Goal: Task Accomplishment & Management: Complete application form

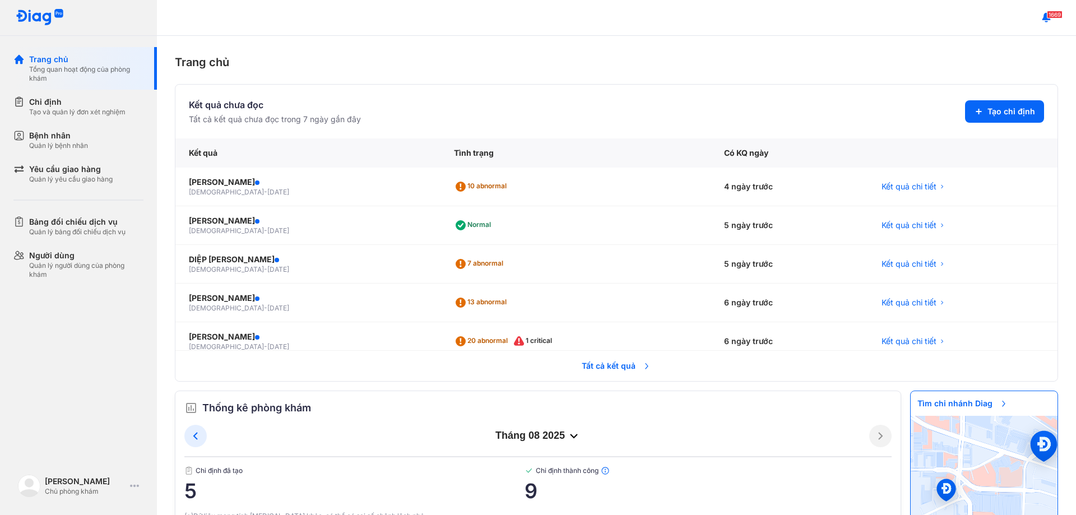
click at [602, 366] on span "Tất cả kết quả" at bounding box center [616, 366] width 83 height 25
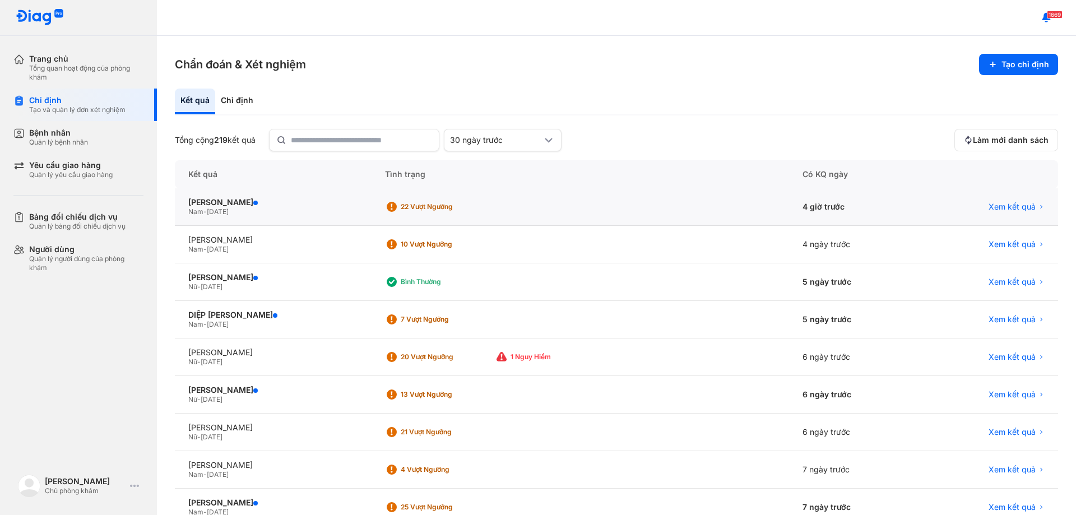
drag, startPoint x: 479, startPoint y: 215, endPoint x: 500, endPoint y: 203, distance: 23.6
click at [480, 215] on div "22 Vượt ngưỡng" at bounding box center [440, 206] width 110 height 17
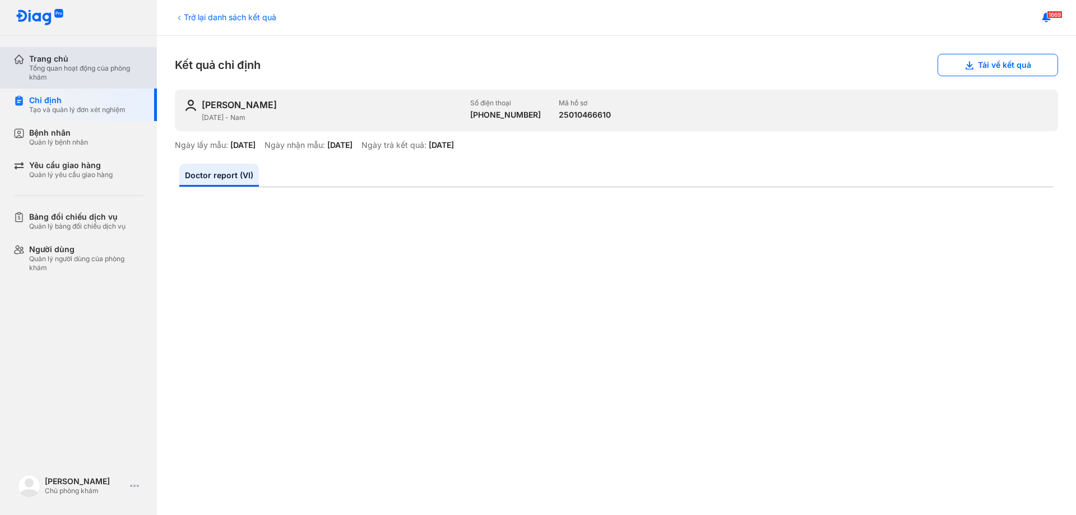
click at [64, 71] on div "Tổng quan hoạt động của phòng khám" at bounding box center [86, 73] width 114 height 18
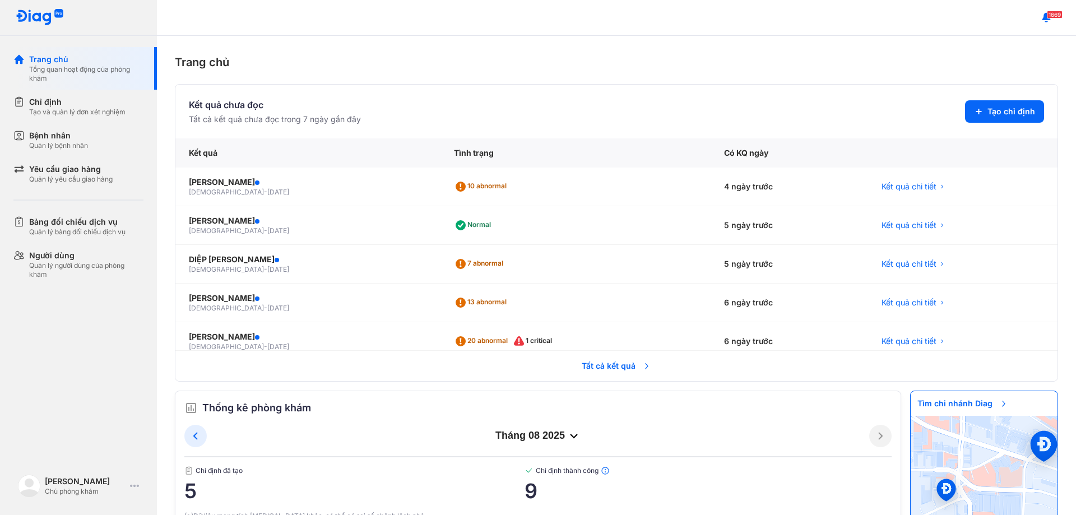
click at [623, 362] on span "Tất cả kết quả" at bounding box center [616, 366] width 83 height 25
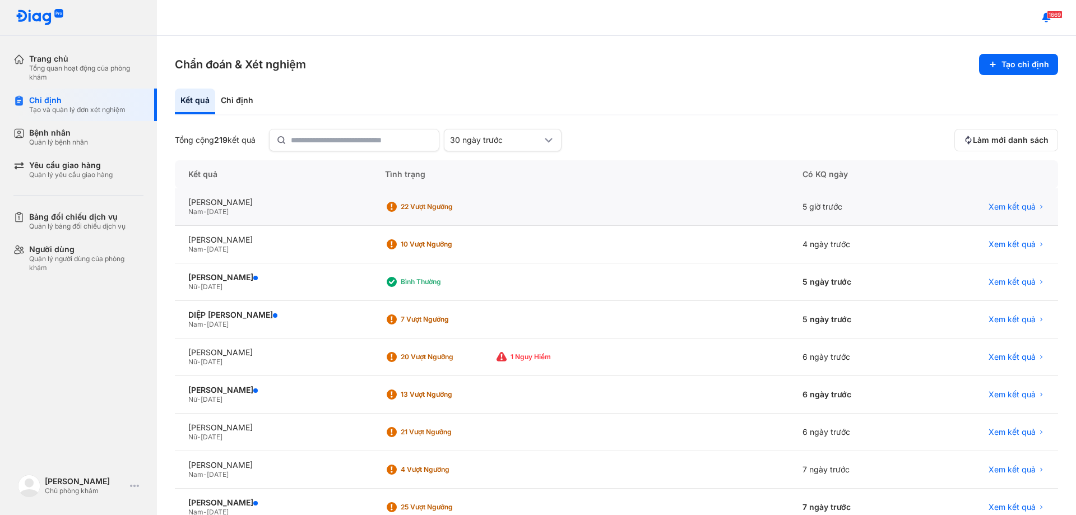
click at [434, 203] on div "22 Vượt ngưỡng" at bounding box center [446, 206] width 90 height 9
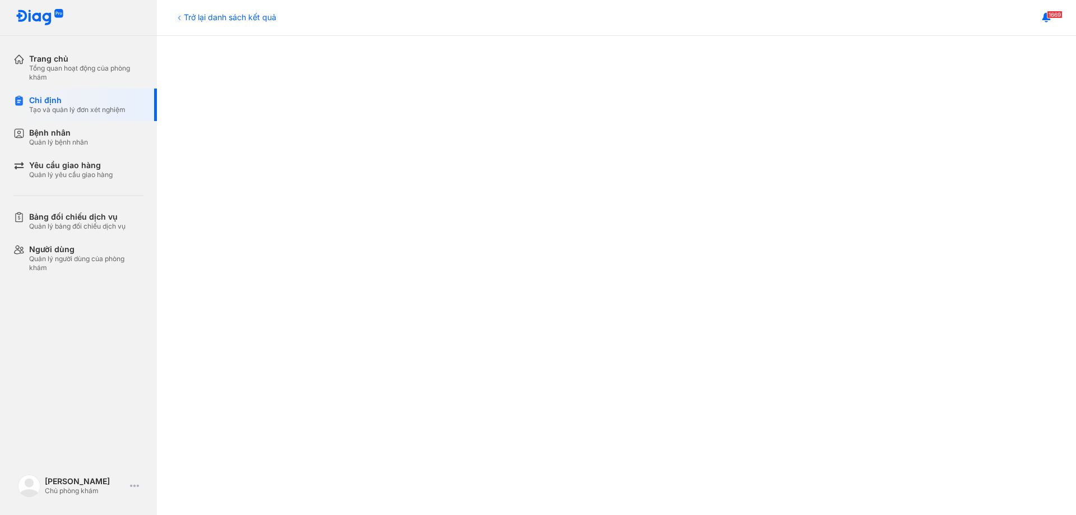
scroll to position [340, 0]
click at [91, 64] on div "Tổng quan hoạt động của phòng khám" at bounding box center [86, 73] width 114 height 18
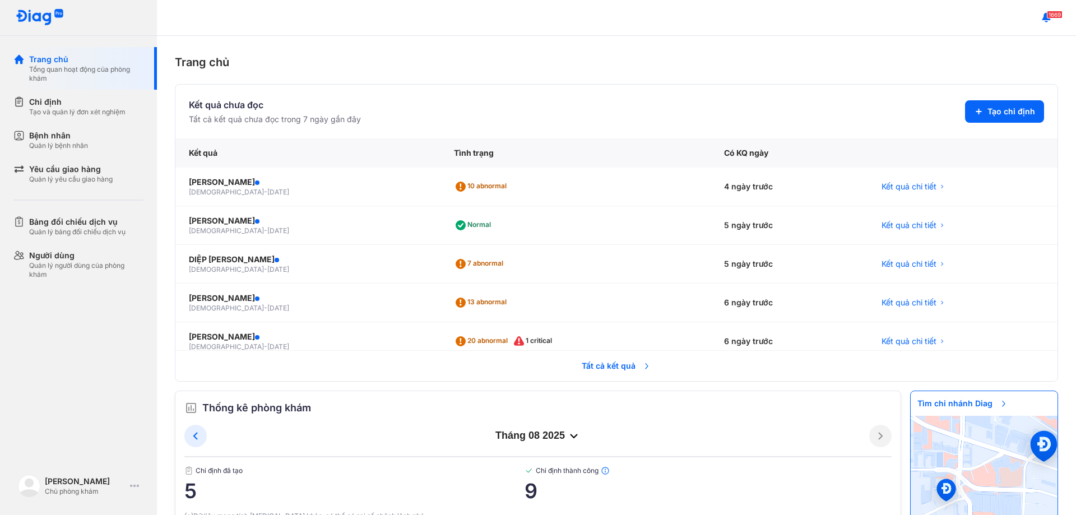
click at [956, 111] on section "Kết quả chưa đọc Tất cả kết quả chưa đọc trong 7 ngày gần đây Tạo chỉ định" at bounding box center [616, 111] width 855 height 27
click at [978, 113] on button "Tạo chỉ định" at bounding box center [1004, 111] width 79 height 22
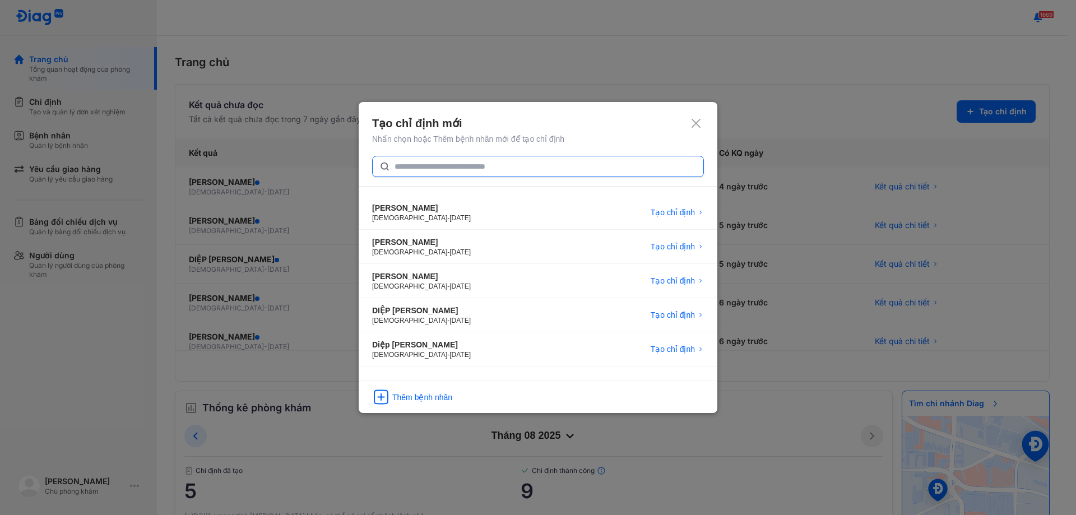
click at [453, 171] on input "text" at bounding box center [545, 166] width 302 height 20
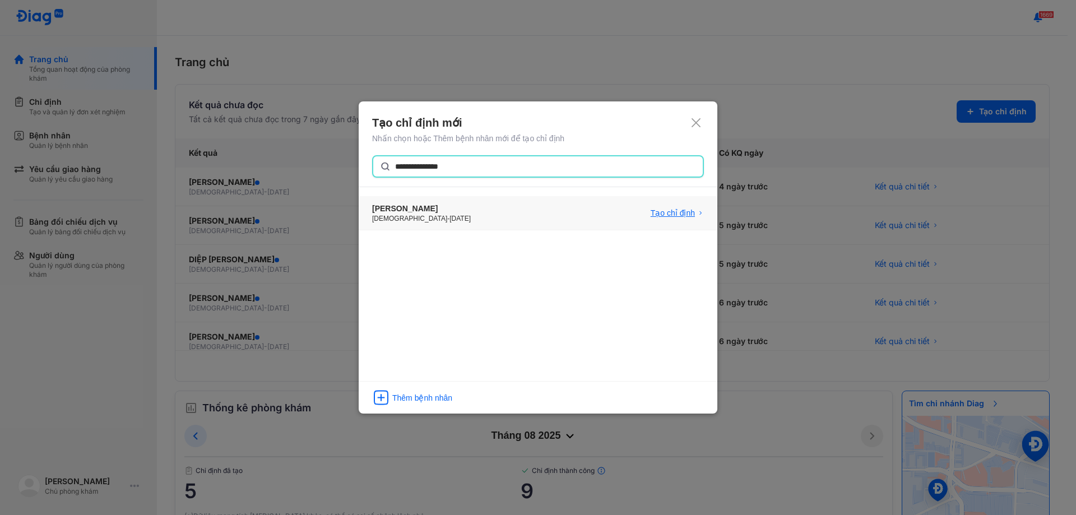
type input "**********"
click at [680, 212] on span "Tạo chỉ định" at bounding box center [672, 212] width 44 height 11
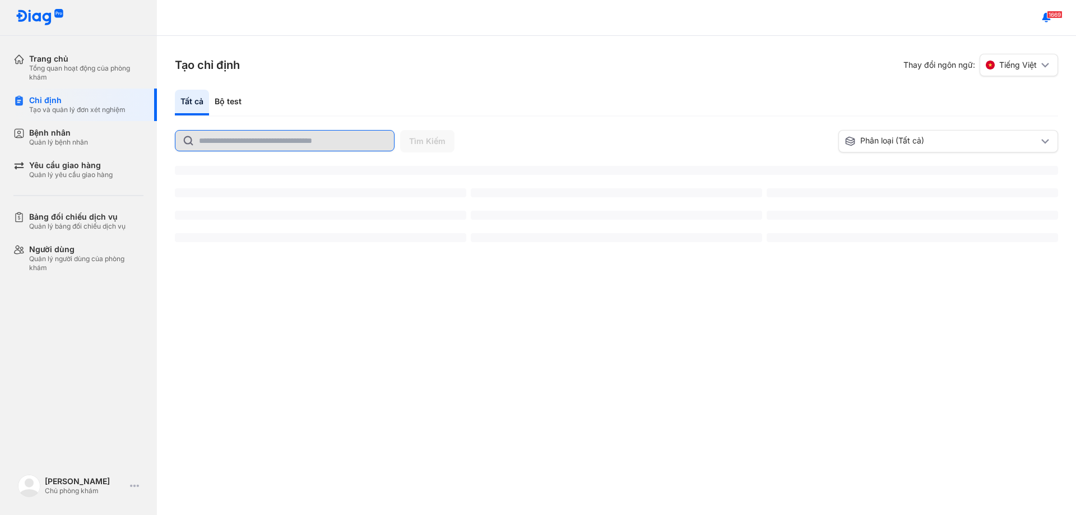
click at [232, 138] on input "text" at bounding box center [293, 141] width 188 height 20
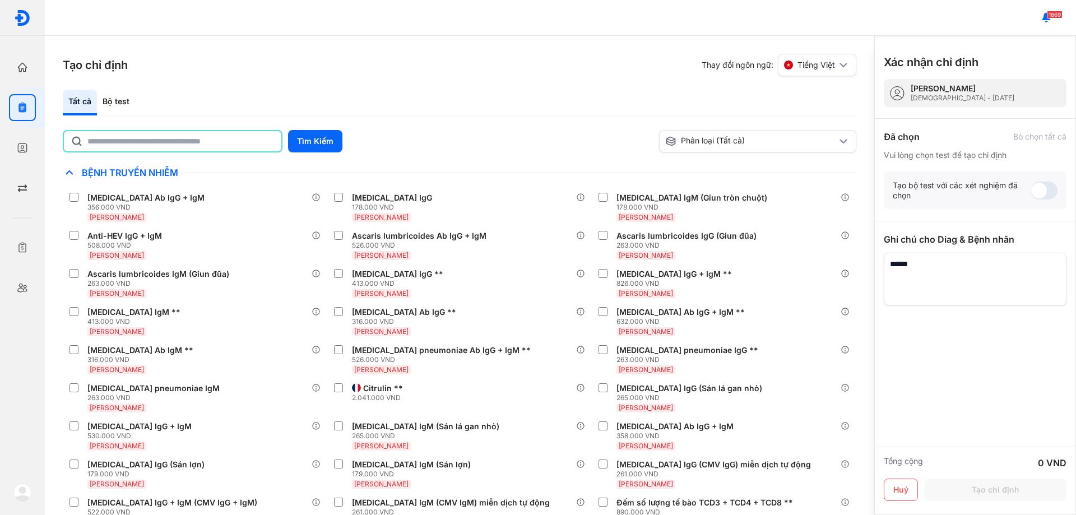
click at [225, 143] on input "text" at bounding box center [180, 141] width 187 height 20
click at [304, 142] on button "Tìm Kiếm" at bounding box center [315, 141] width 54 height 22
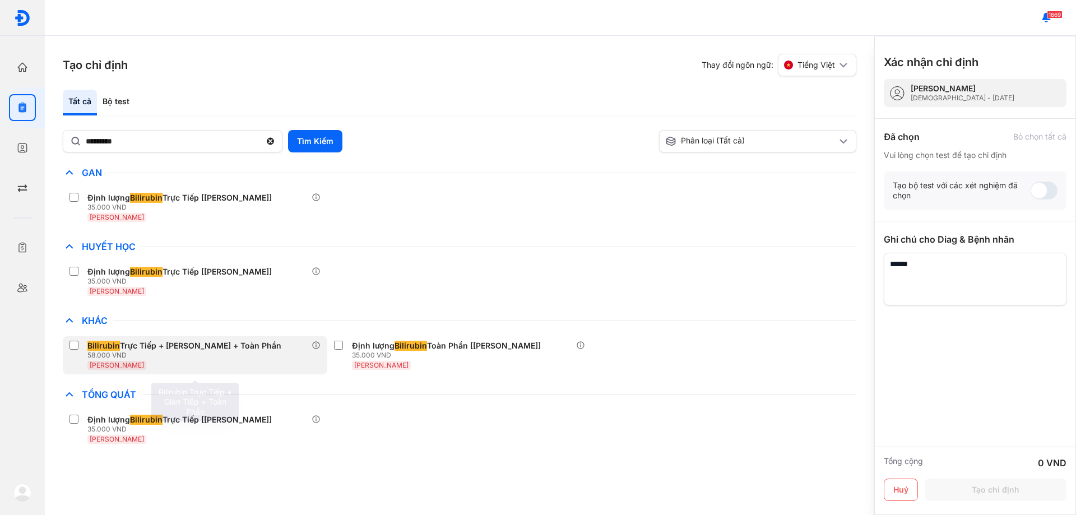
click at [79, 348] on label at bounding box center [75, 346] width 13 height 11
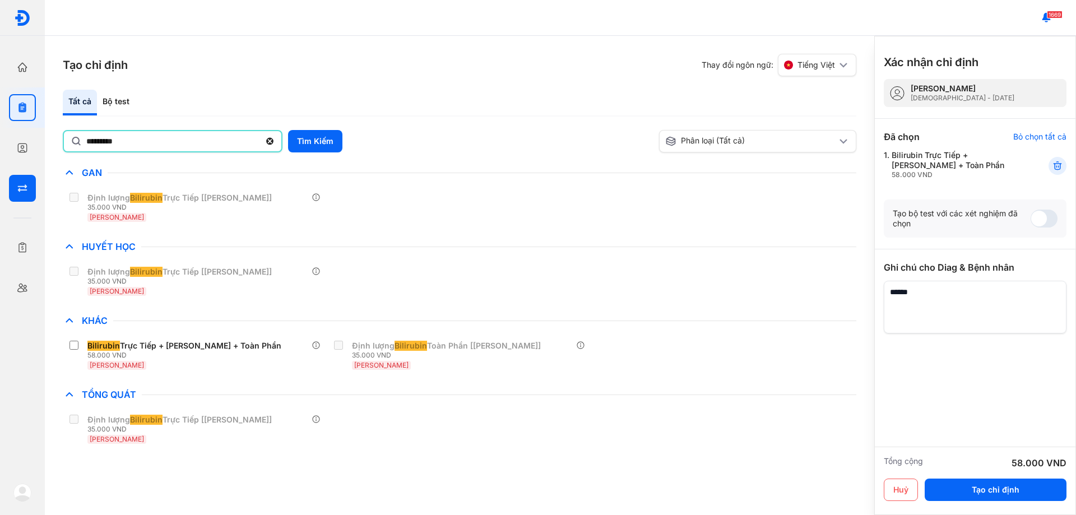
drag, startPoint x: 148, startPoint y: 142, endPoint x: 0, endPoint y: 175, distance: 152.1
click at [0, 175] on div "Trang chủ Tổng quan hoạt động của phòng khám Chỉ định Tạo và quản lý đơn xét ng…" at bounding box center [538, 257] width 1076 height 515
click at [313, 141] on button "Tìm Kiếm" at bounding box center [315, 141] width 54 height 22
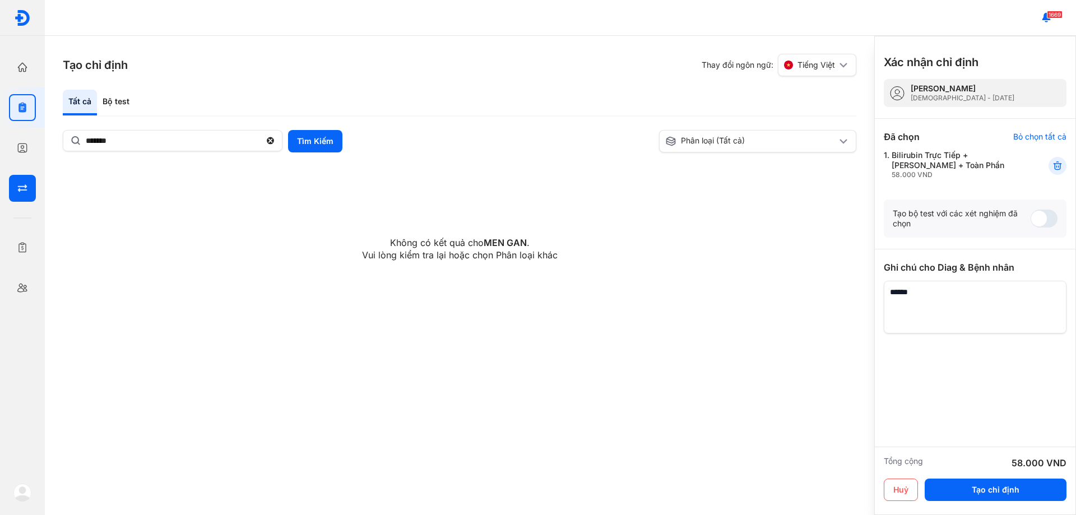
drag, startPoint x: 132, startPoint y: 140, endPoint x: 0, endPoint y: 178, distance: 136.9
click at [0, 178] on div "Trang chủ Tổng quan hoạt động của phòng khám Chỉ định Tạo và quản lý đơn xét ng…" at bounding box center [538, 257] width 1076 height 515
click at [319, 154] on div "**********" at bounding box center [459, 196] width 793 height 132
click at [318, 142] on button "Tìm Kiếm" at bounding box center [315, 141] width 54 height 22
drag, startPoint x: 213, startPoint y: 138, endPoint x: 0, endPoint y: 214, distance: 226.5
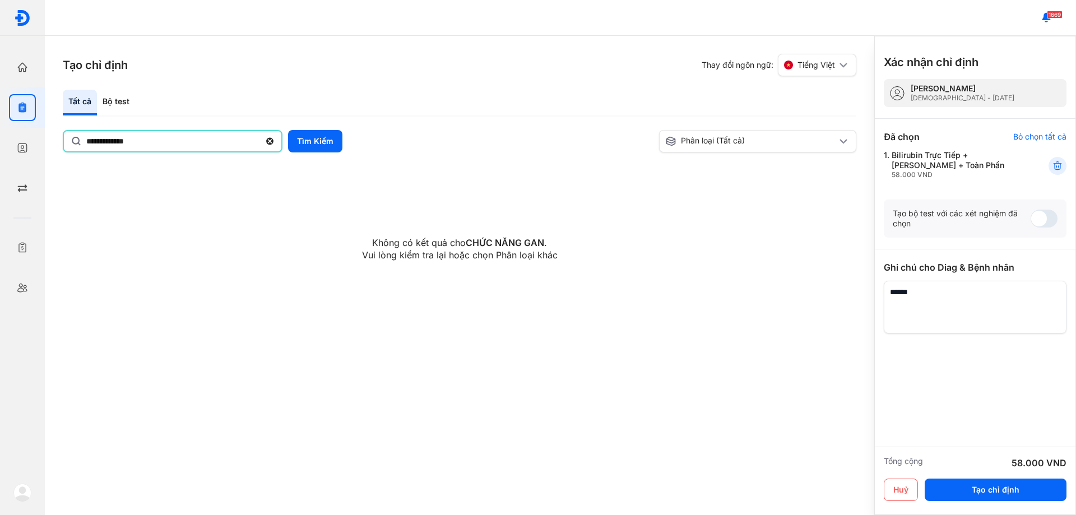
click at [0, 214] on div "**********" at bounding box center [538, 257] width 1076 height 515
type input "***"
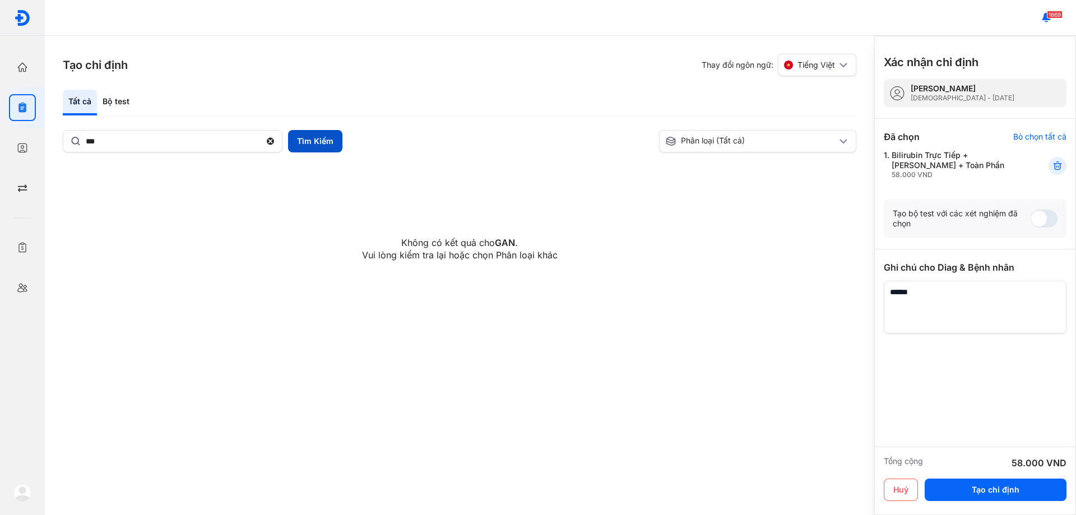
click at [298, 141] on button "Tìm Kiếm" at bounding box center [315, 141] width 54 height 22
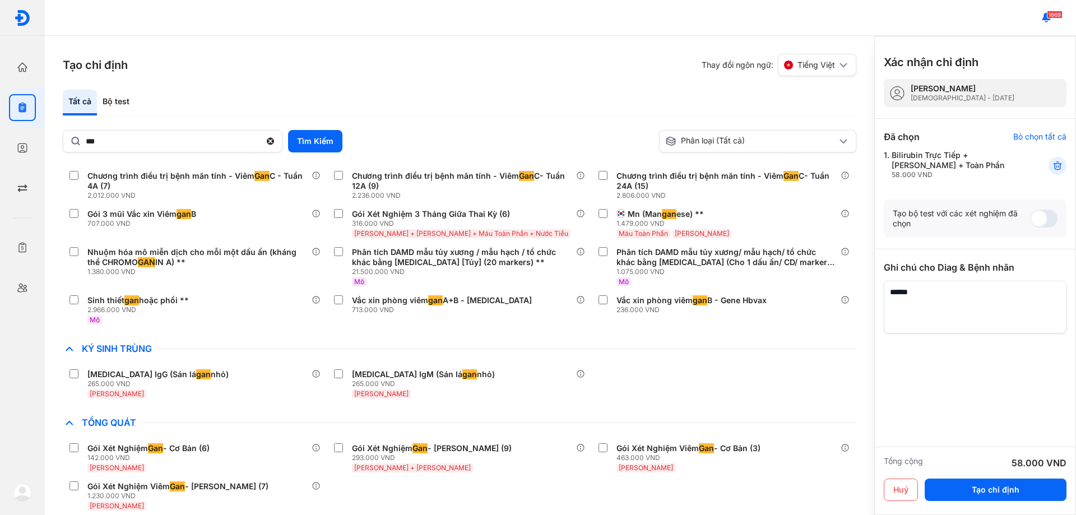
scroll to position [374, 0]
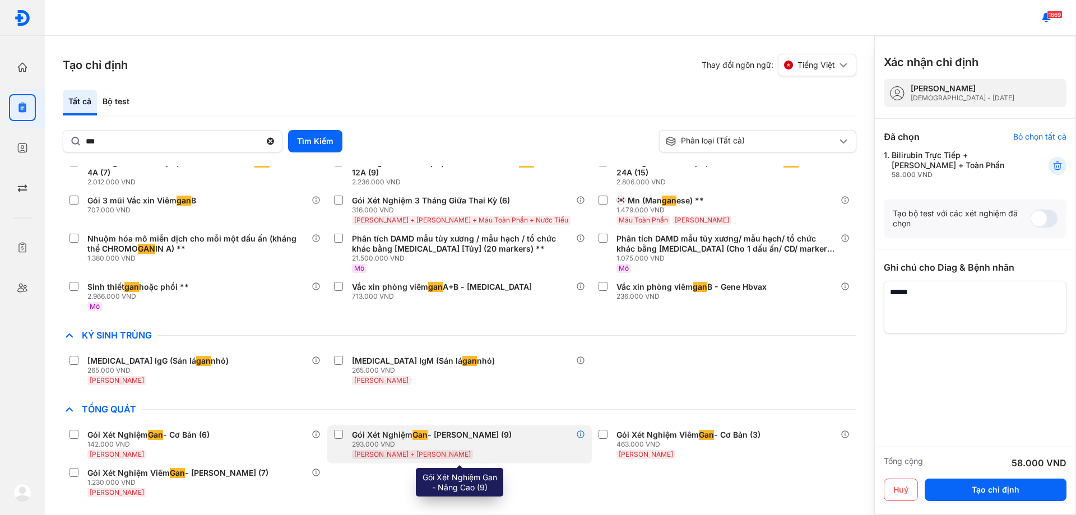
click at [581, 432] on icon at bounding box center [580, 434] width 9 height 9
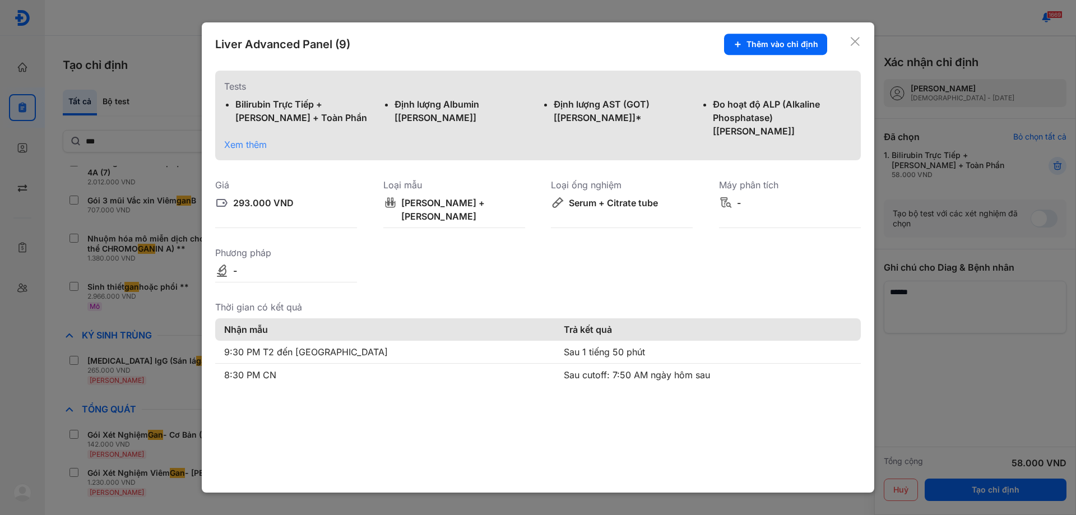
click at [859, 44] on icon at bounding box center [854, 41] width 11 height 11
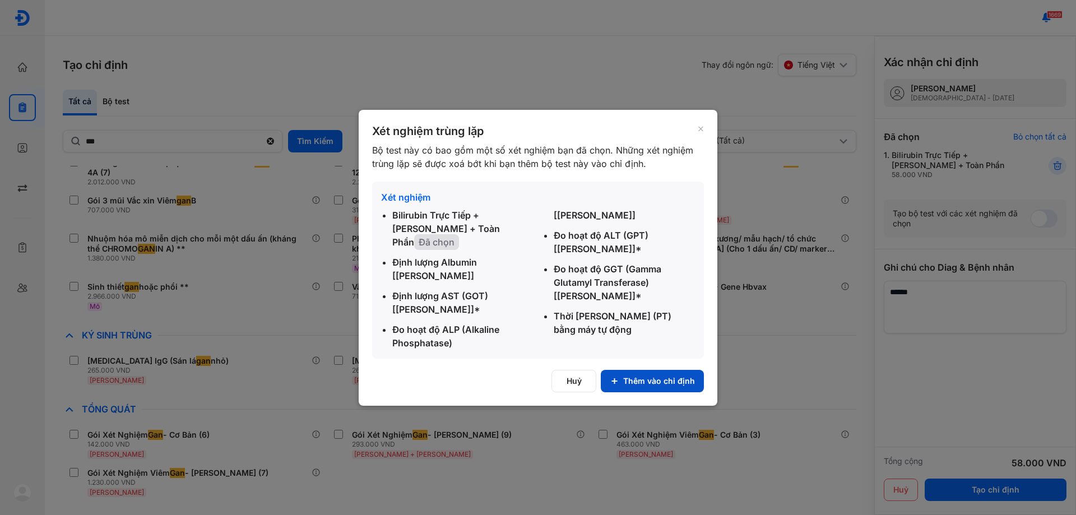
click at [619, 378] on icon at bounding box center [614, 380] width 9 height 9
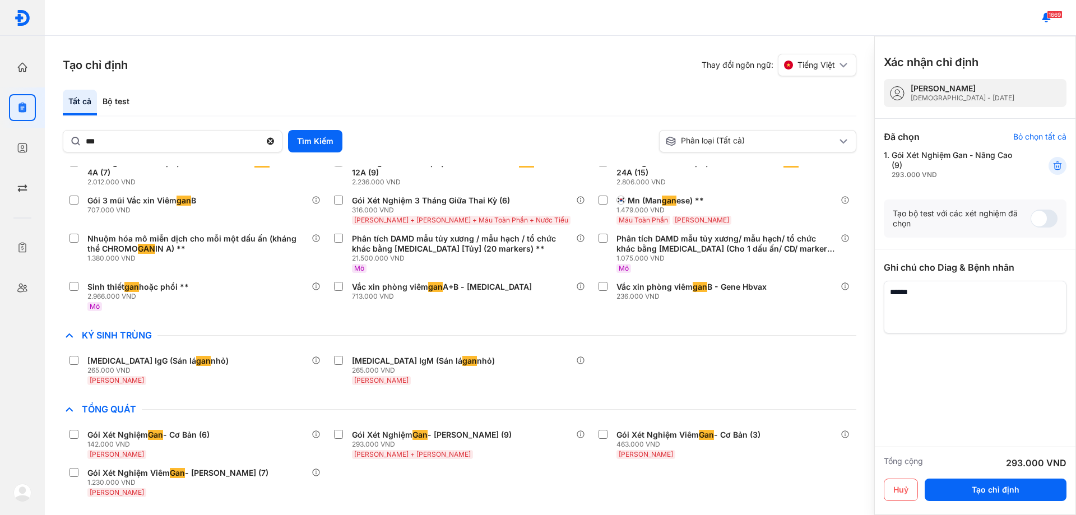
drag, startPoint x: 933, startPoint y: 364, endPoint x: 937, endPoint y: 369, distance: 6.4
click at [933, 368] on div at bounding box center [975, 400] width 183 height 134
click at [948, 167] on div "Gói Xét Nghiệm Gan - Nâng Cao (9) 293.000 VND" at bounding box center [955, 164] width 129 height 29
click at [941, 159] on div "Gói Xét Nghiệm Gan - Nâng Cao (9) 293.000 VND" at bounding box center [955, 164] width 129 height 29
click at [964, 494] on button "Tạo chỉ định" at bounding box center [995, 489] width 142 height 22
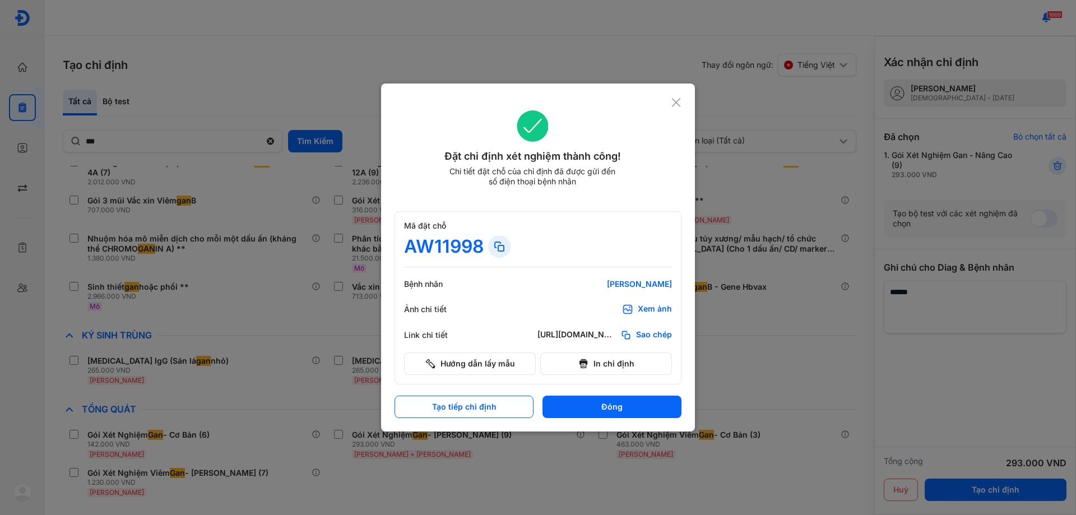
click at [695, 115] on div at bounding box center [538, 257] width 1076 height 515
